Goal: Task Accomplishment & Management: Use online tool/utility

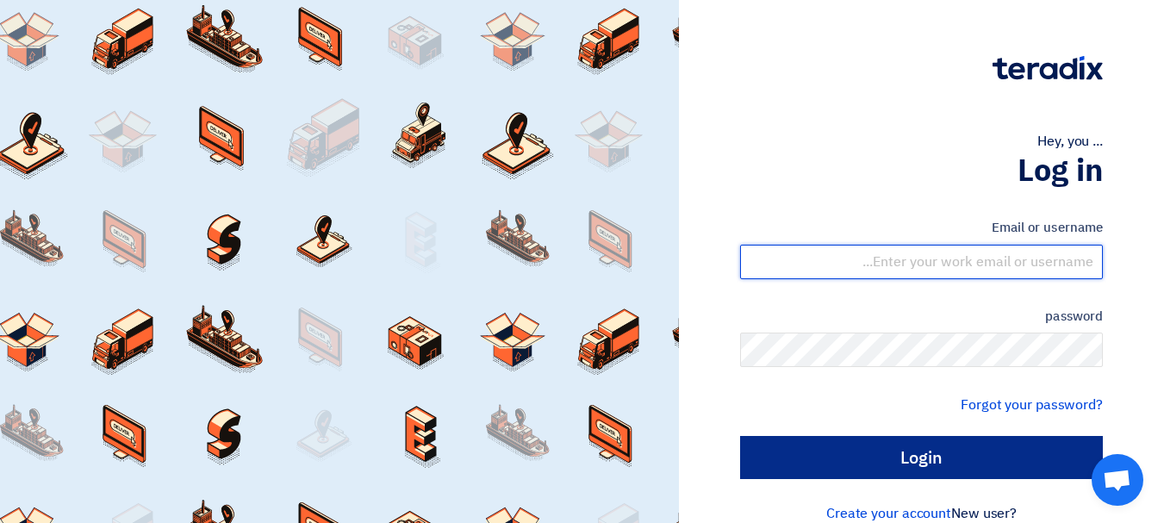
type input "[EMAIL_ADDRESS][DOMAIN_NAME]"
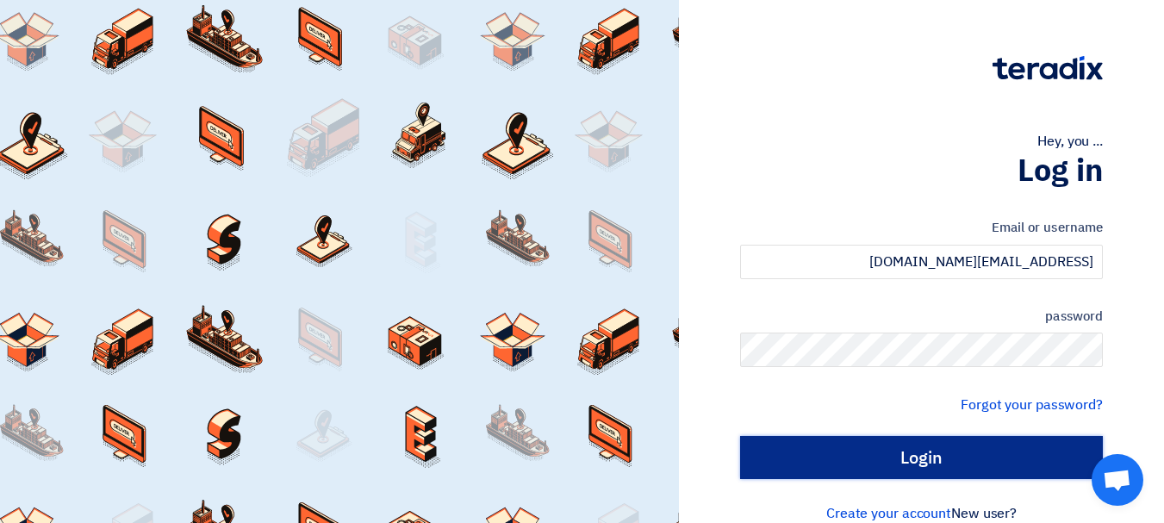
click at [938, 456] on input "Login" at bounding box center [921, 457] width 363 height 43
type input "Sign in"
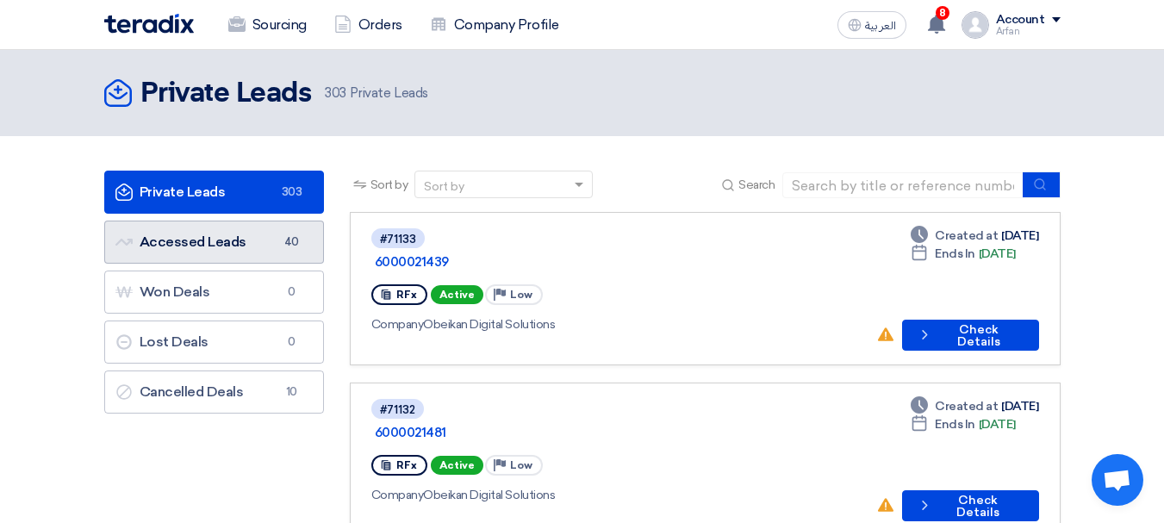
click at [214, 243] on link "Accessed Leads Accessed Leads 40" at bounding box center [214, 242] width 220 height 43
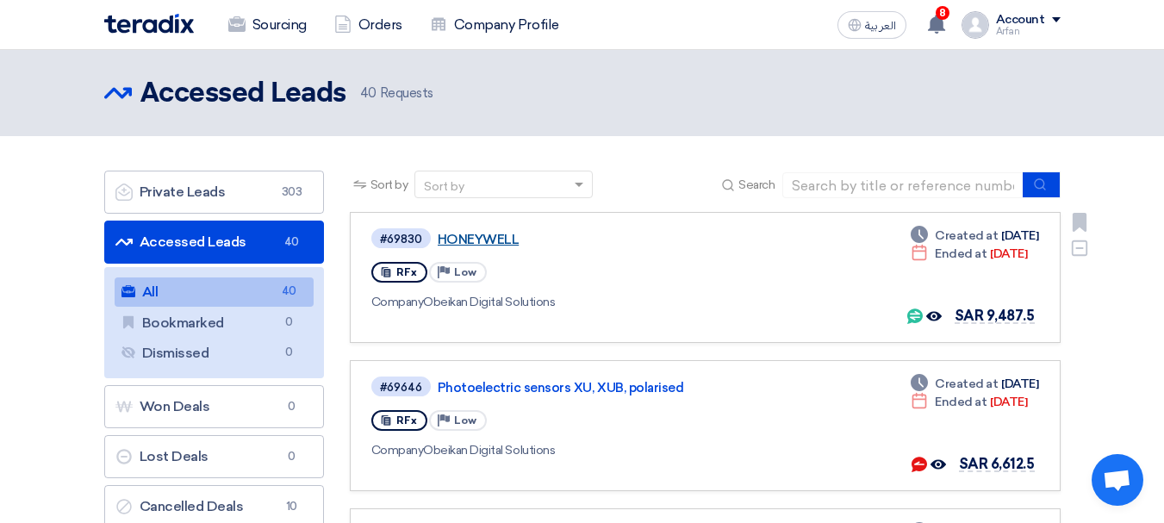
click at [507, 235] on link "HONEYWELL" at bounding box center [653, 240] width 431 height 16
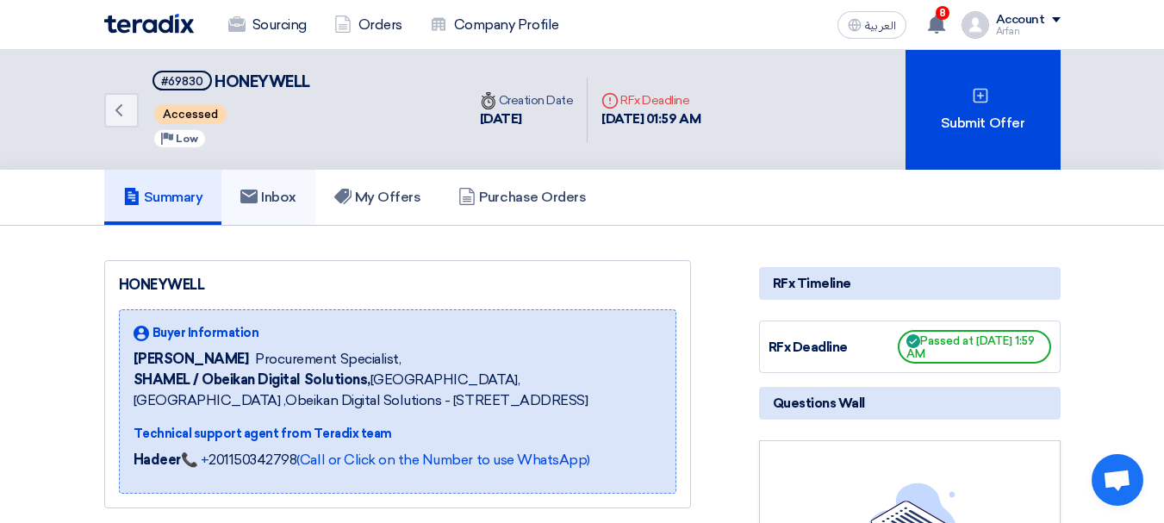
click at [270, 195] on h5 "Inbox" at bounding box center [268, 197] width 56 height 17
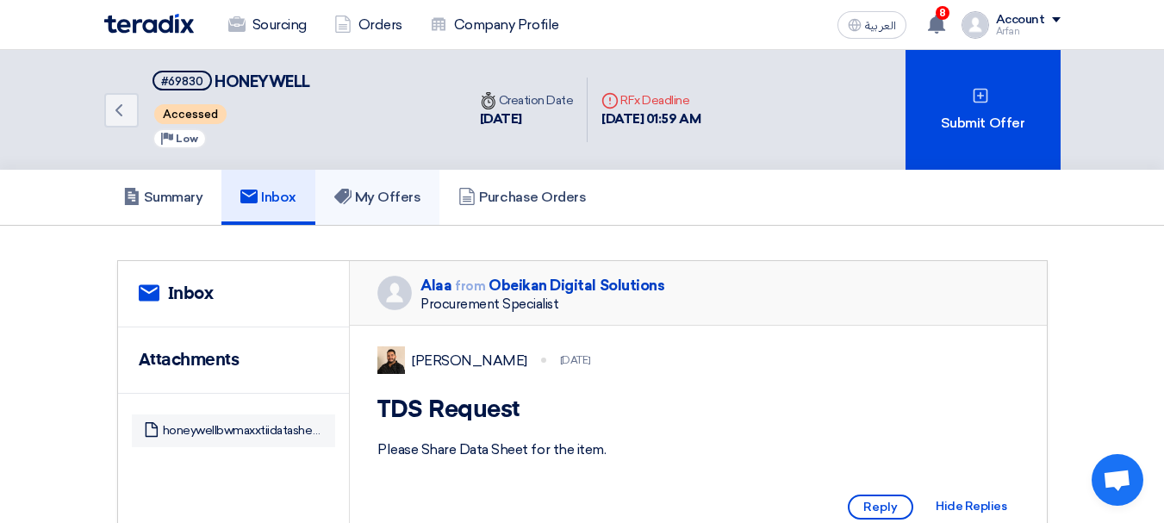
click at [402, 196] on h5 "My Offers" at bounding box center [377, 197] width 87 height 17
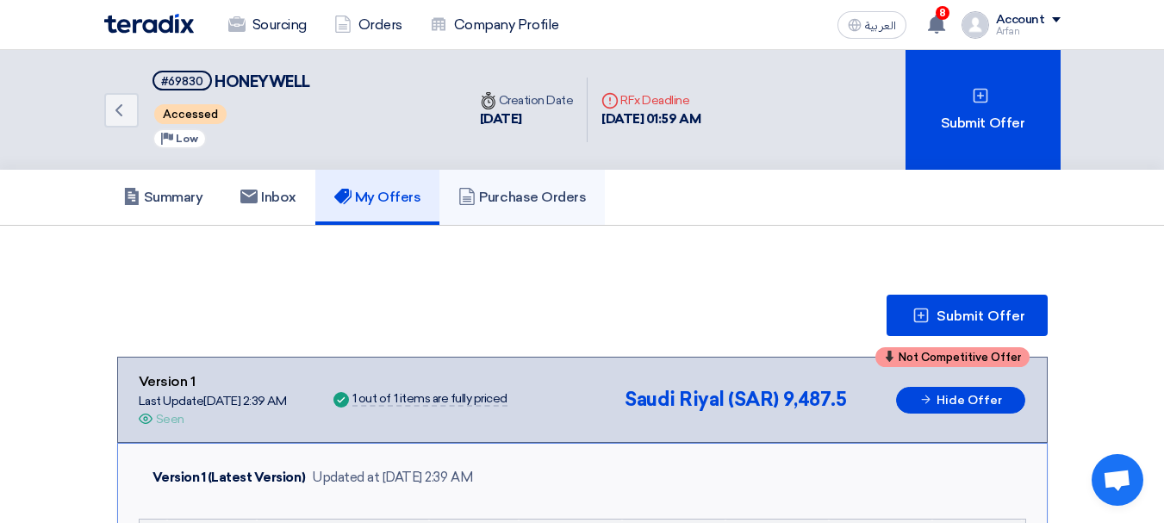
click at [530, 184] on link "Purchase Orders" at bounding box center [521, 197] width 165 height 55
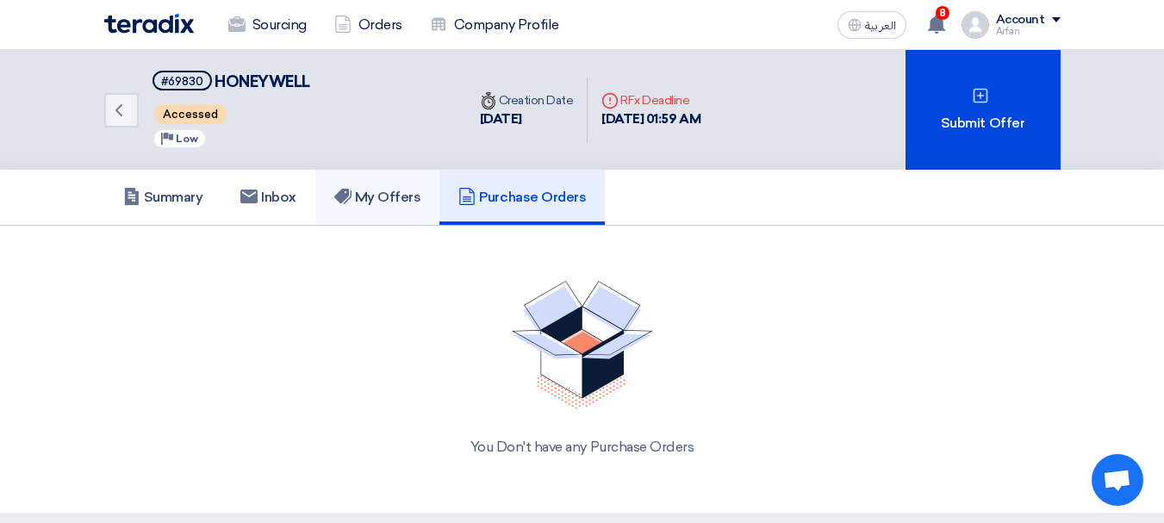
click at [374, 179] on link "My Offers" at bounding box center [377, 197] width 125 height 55
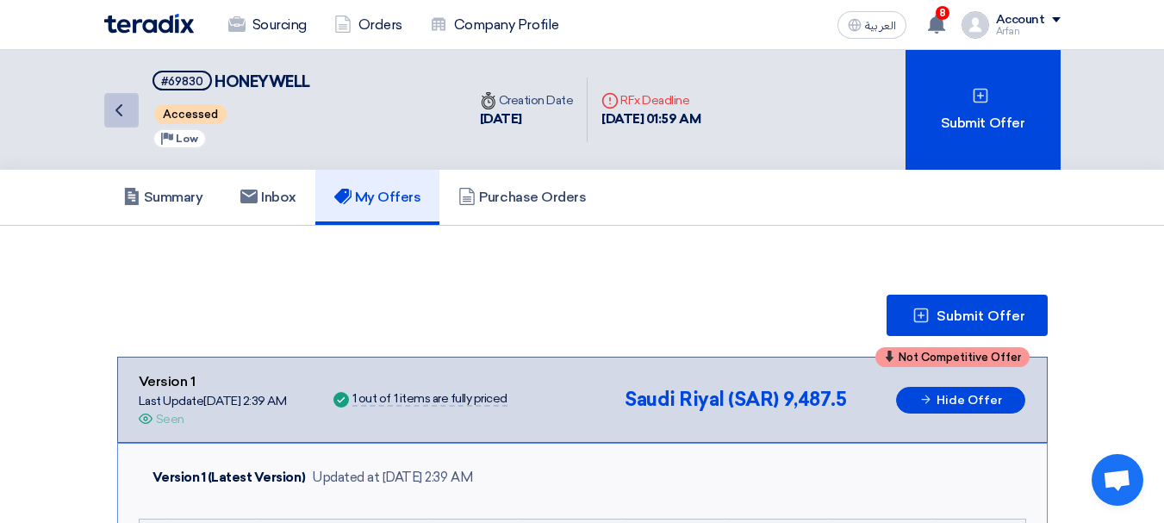
click at [114, 114] on icon "Back" at bounding box center [119, 110] width 21 height 21
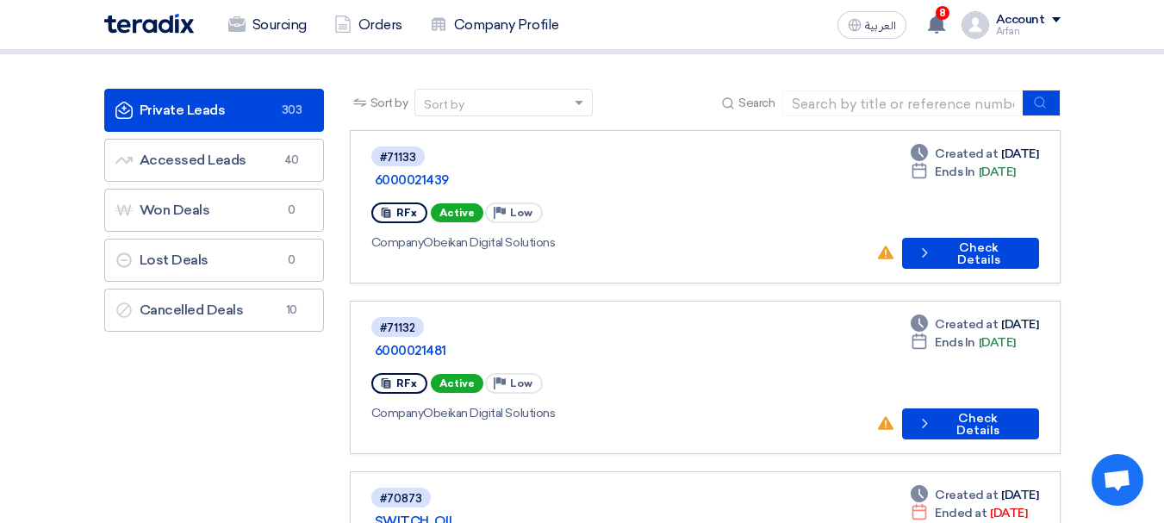
scroll to position [86, 0]
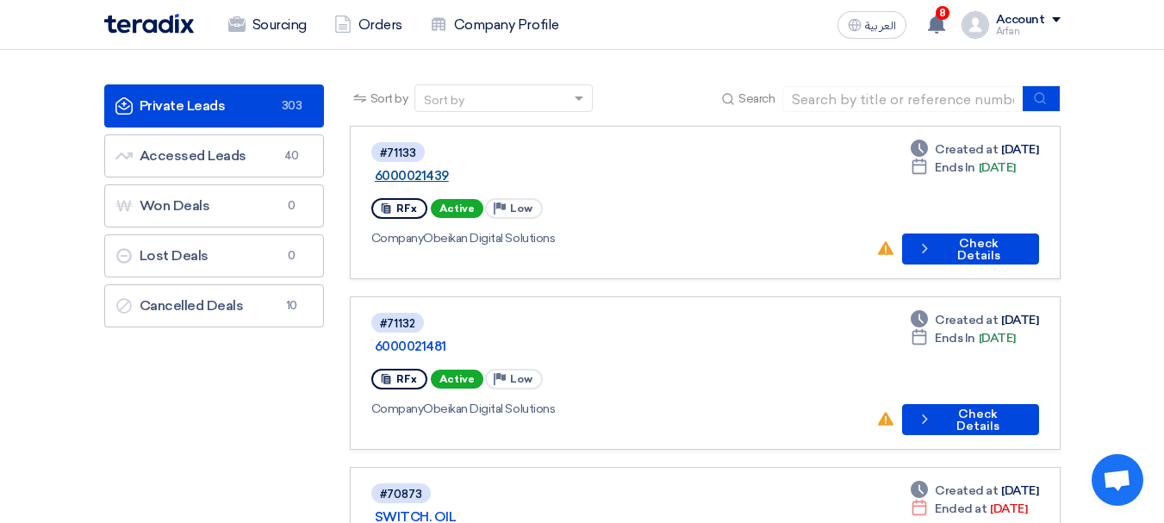
click at [462, 168] on link "6000021439" at bounding box center [590, 176] width 431 height 16
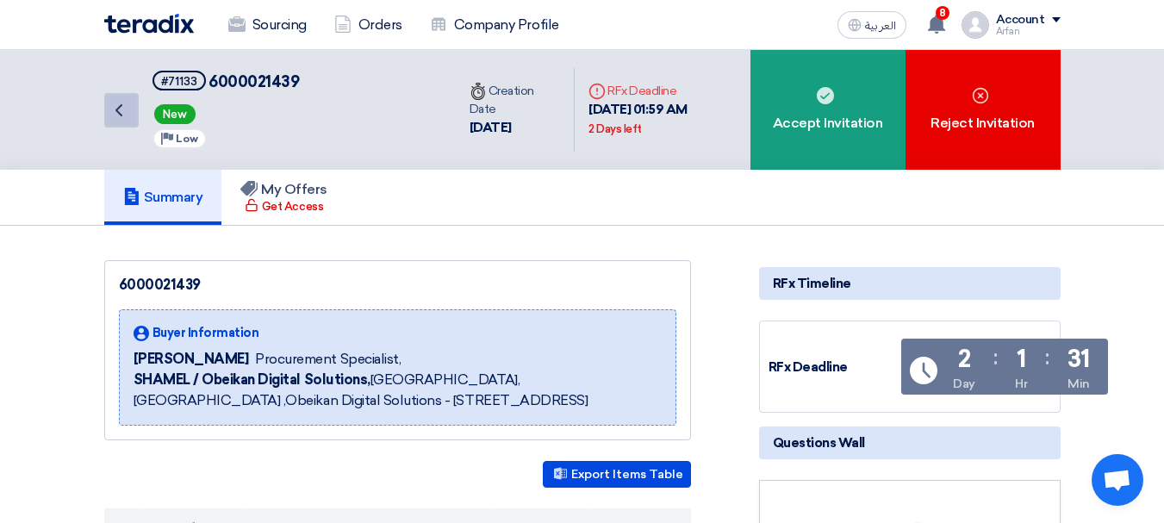
click at [120, 113] on use at bounding box center [118, 110] width 7 height 12
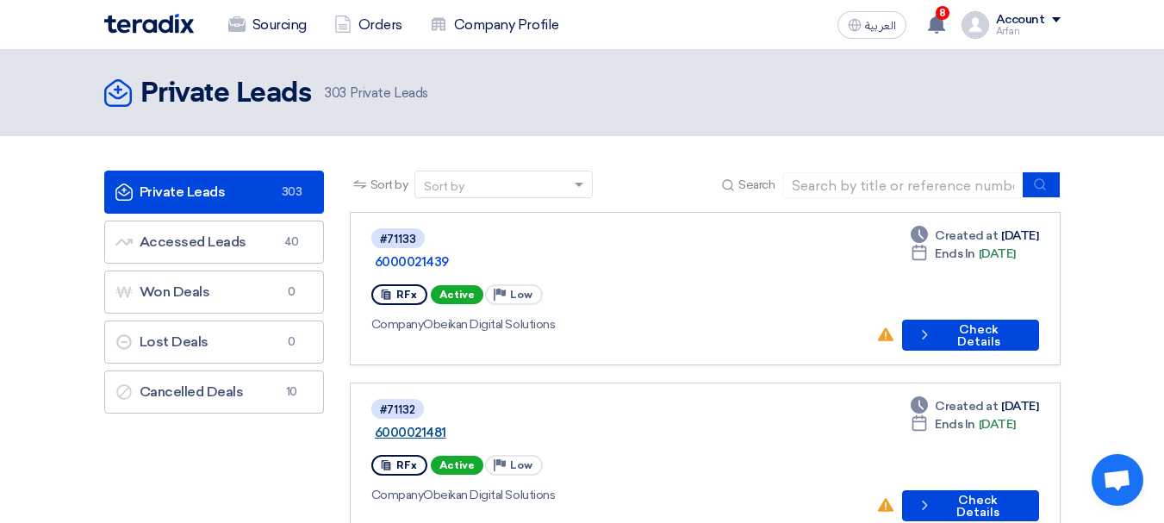
click at [481, 425] on link "6000021481" at bounding box center [590, 433] width 431 height 16
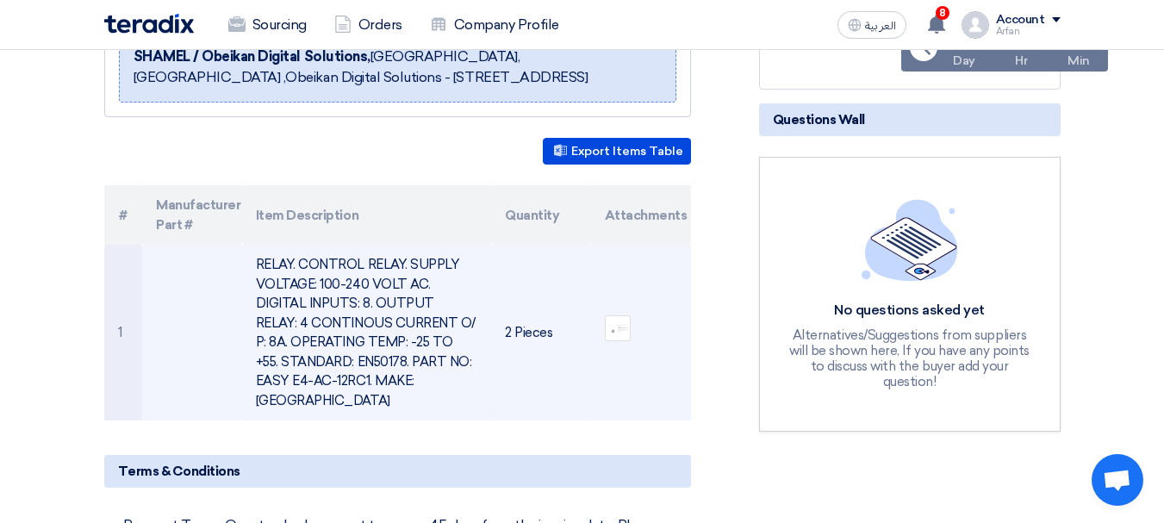
scroll to position [345, 0]
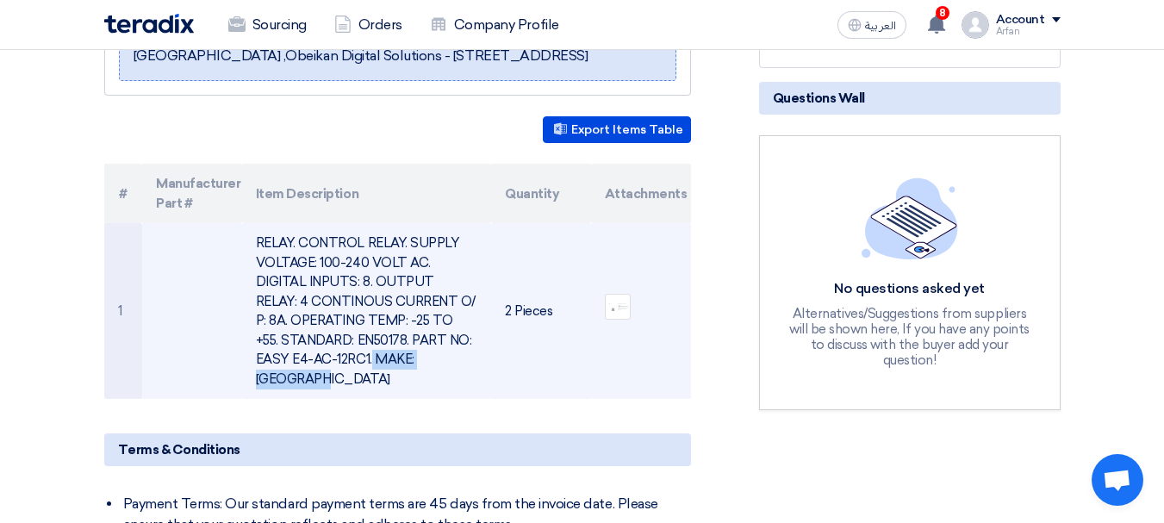
drag, startPoint x: 256, startPoint y: 362, endPoint x: 369, endPoint y: 360, distance: 112.9
click at [369, 360] on td "RELAY. CONTROL RELAY. SUPPLY VOLTAGE: 100-240 VOLT AC. DIGITAL INPUTS: 8. OUTPU…" at bounding box center [366, 311] width 249 height 176
